Goal: Task Accomplishment & Management: Manage account settings

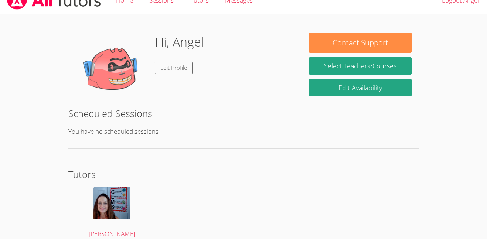
scroll to position [19, 0]
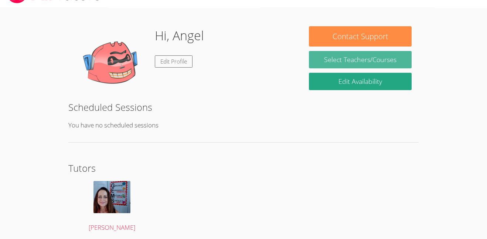
click at [334, 62] on link "Select Teachers/Courses" at bounding box center [360, 59] width 103 height 17
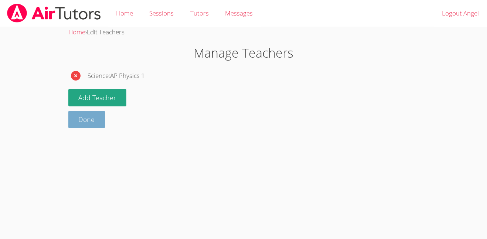
click at [92, 118] on link "Done" at bounding box center [86, 119] width 37 height 17
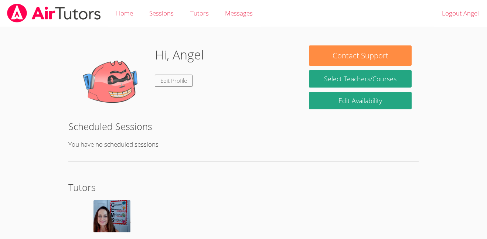
scroll to position [47, 0]
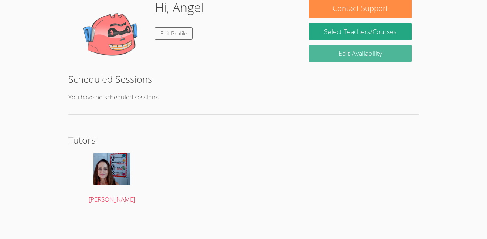
click at [363, 60] on link "Edit Availability" at bounding box center [360, 53] width 103 height 17
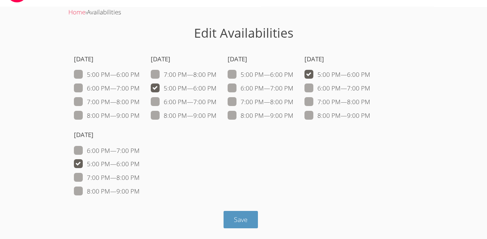
scroll to position [20, 0]
